Goal: Find specific page/section: Find specific page/section

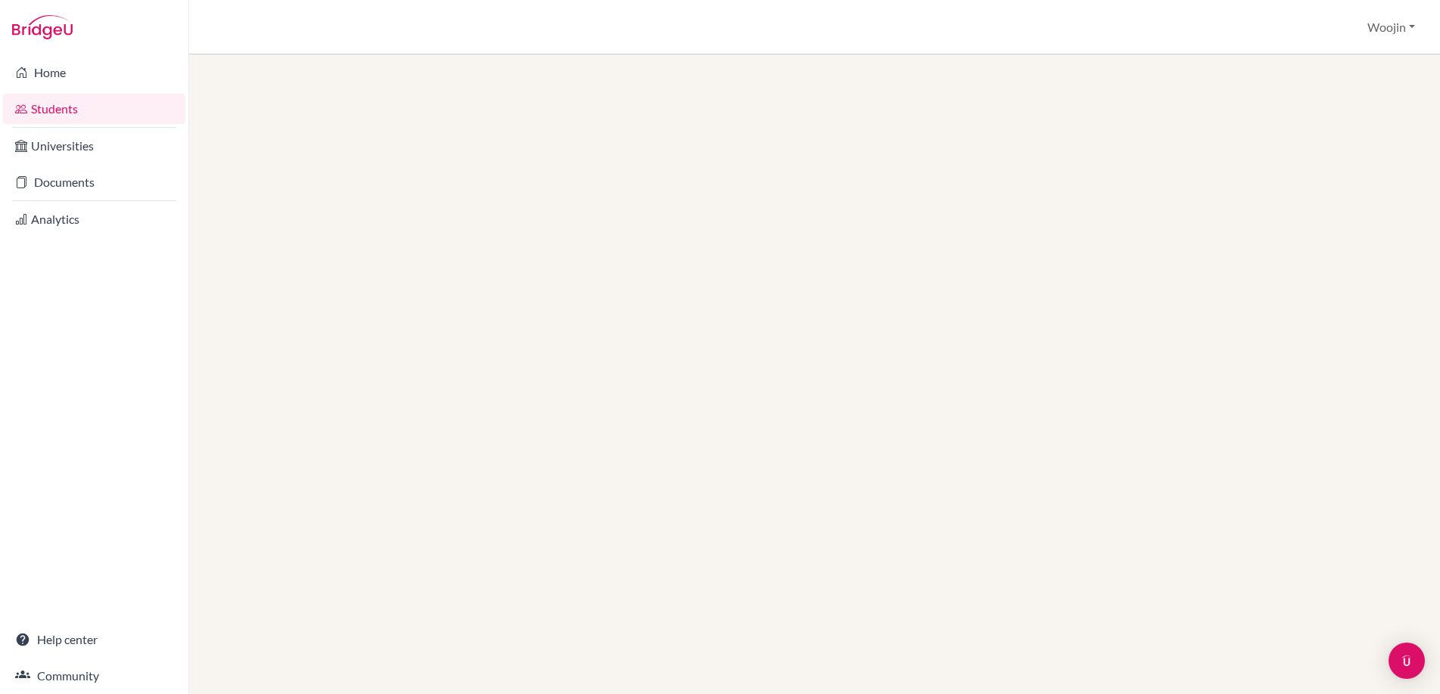
click at [131, 113] on link "Students" at bounding box center [94, 109] width 182 height 30
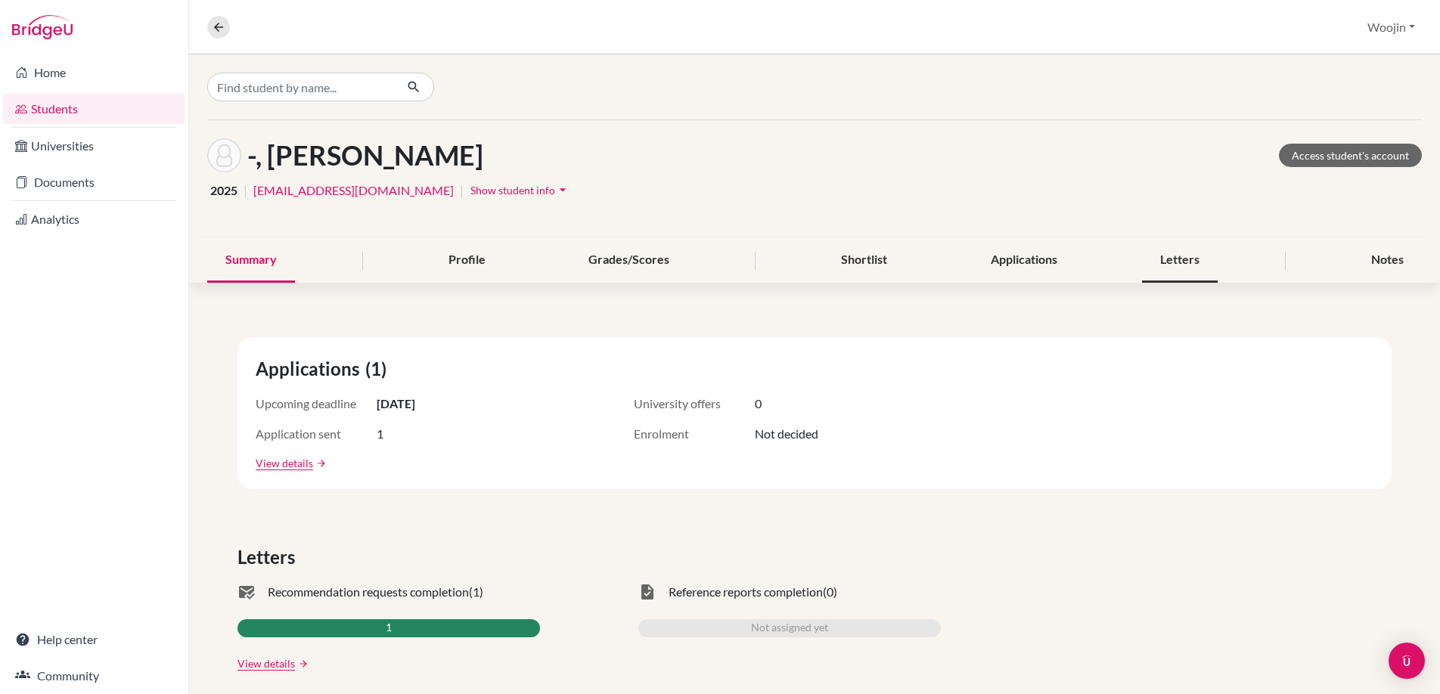
click at [1148, 255] on div "Letters" at bounding box center [1180, 260] width 76 height 45
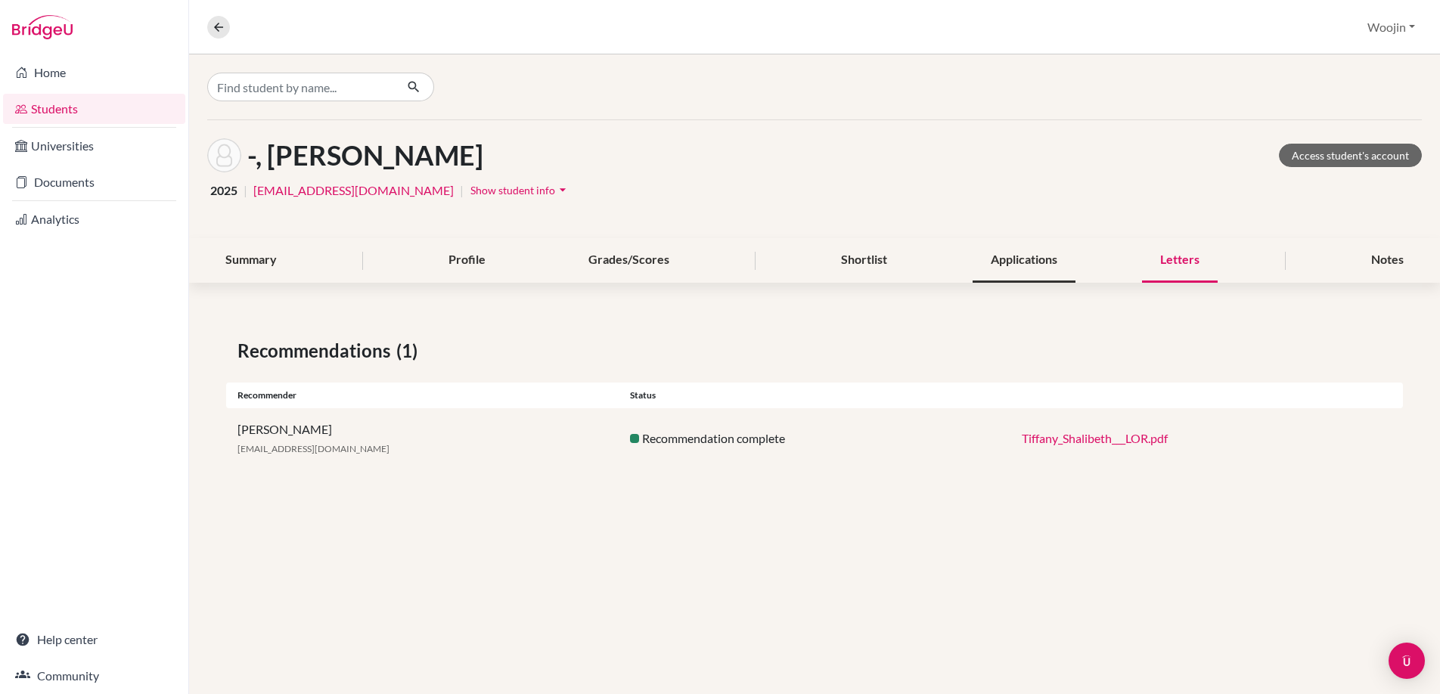
click at [1018, 265] on div "Applications" at bounding box center [1023, 260] width 103 height 45
